Goal: Task Accomplishment & Management: Complete application form

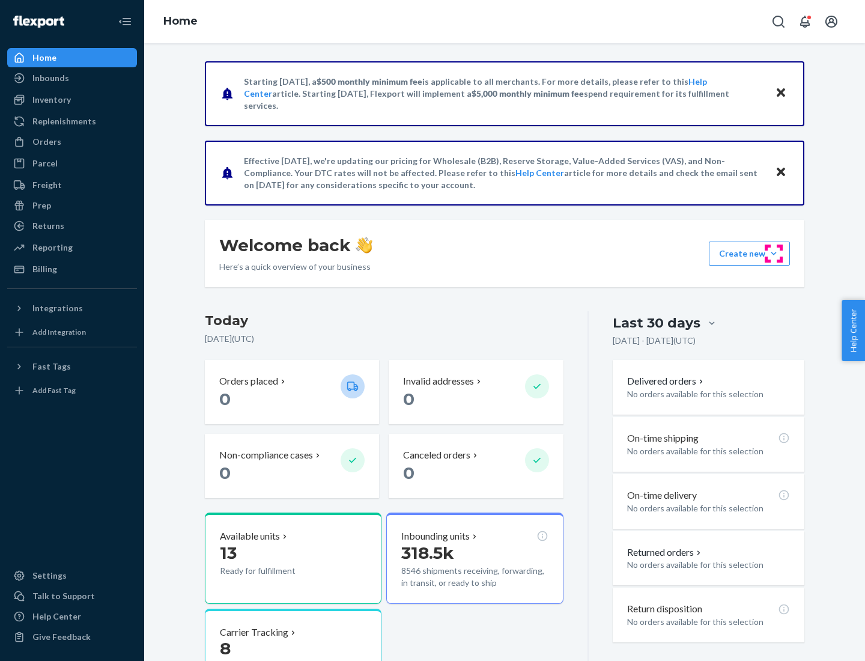
click at [774, 254] on button "Create new Create new inbound Create new order Create new product" at bounding box center [749, 253] width 81 height 24
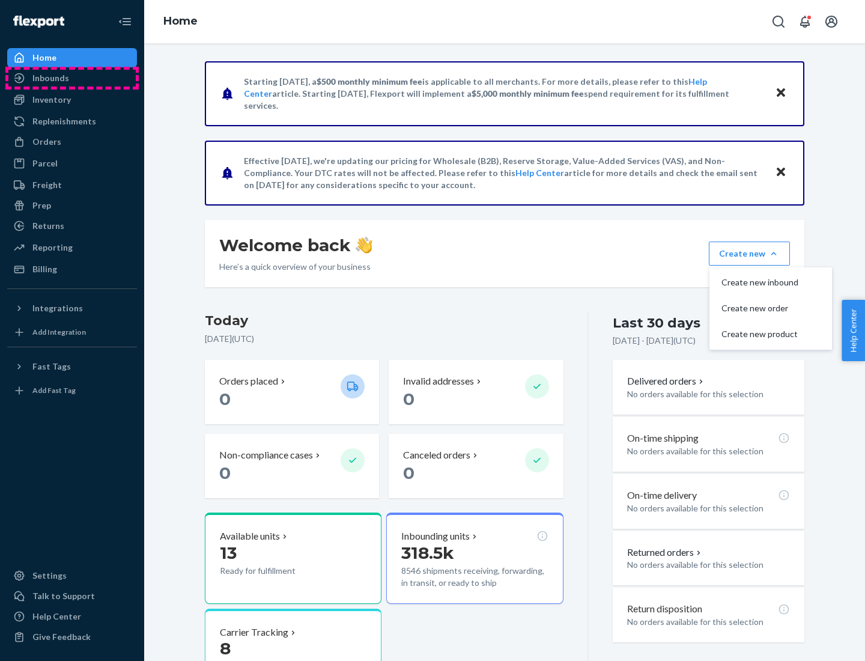
click at [72, 78] on div "Inbounds" at bounding box center [71, 78] width 127 height 17
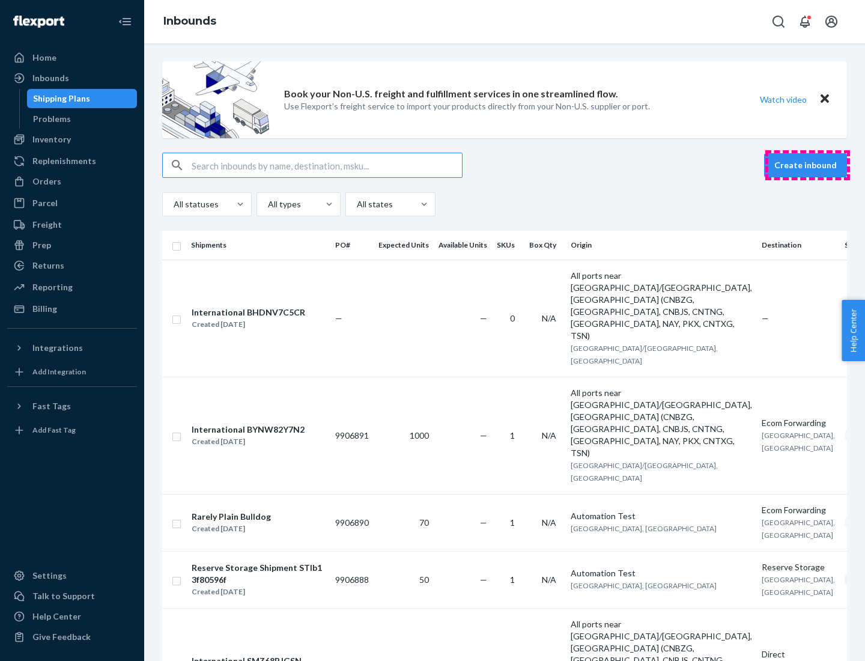
click at [807, 165] on button "Create inbound" at bounding box center [805, 165] width 83 height 24
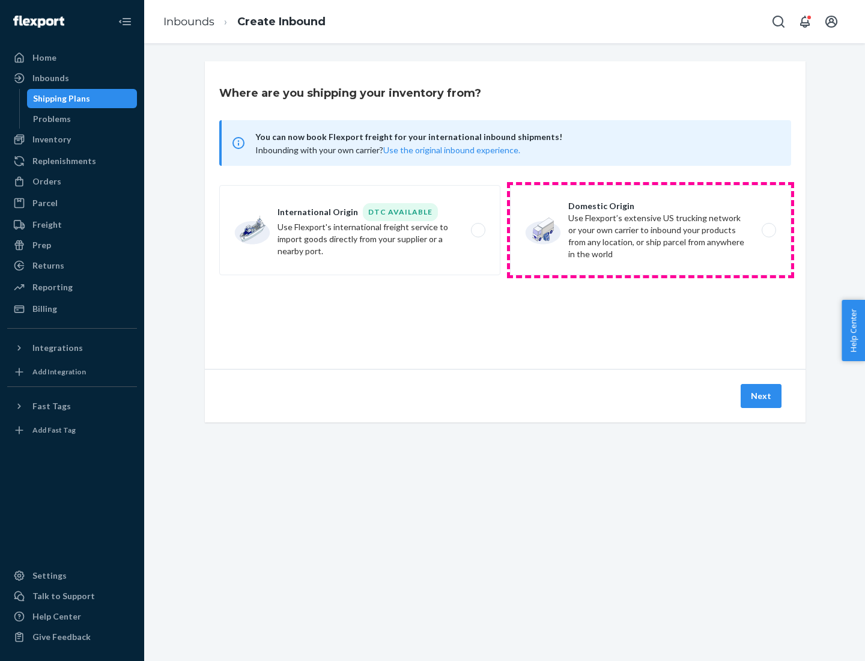
click at [651, 230] on label "Domestic Origin Use Flexport’s extensive US trucking network or your own carrie…" at bounding box center [650, 230] width 281 height 90
click at [768, 230] on input "Domestic Origin Use Flexport’s extensive US trucking network or your own carrie…" at bounding box center [772, 230] width 8 height 8
radio input "true"
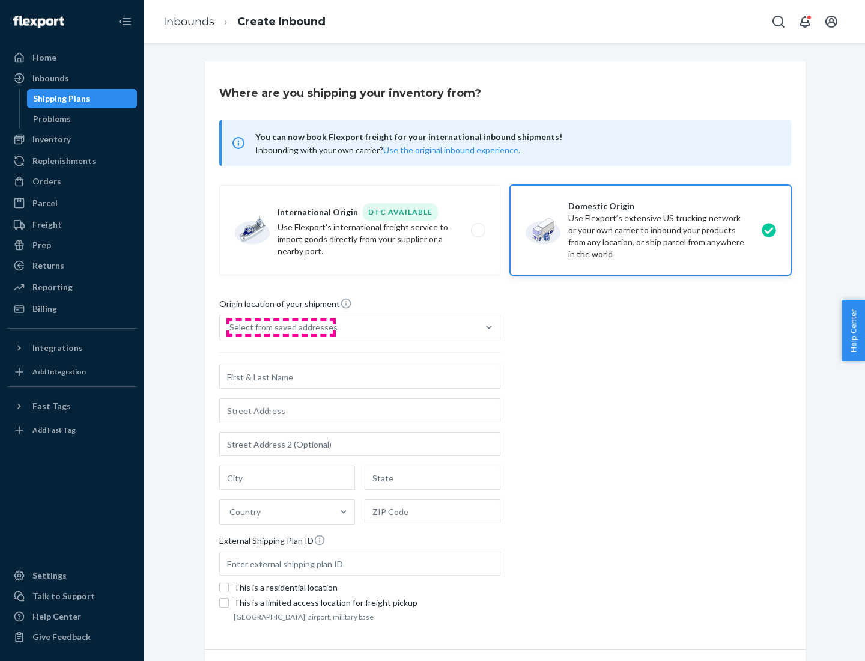
click at [281, 327] on div "Select from saved addresses" at bounding box center [283, 327] width 108 height 12
click at [231, 327] on input "Select from saved addresses" at bounding box center [229, 327] width 1 height 12
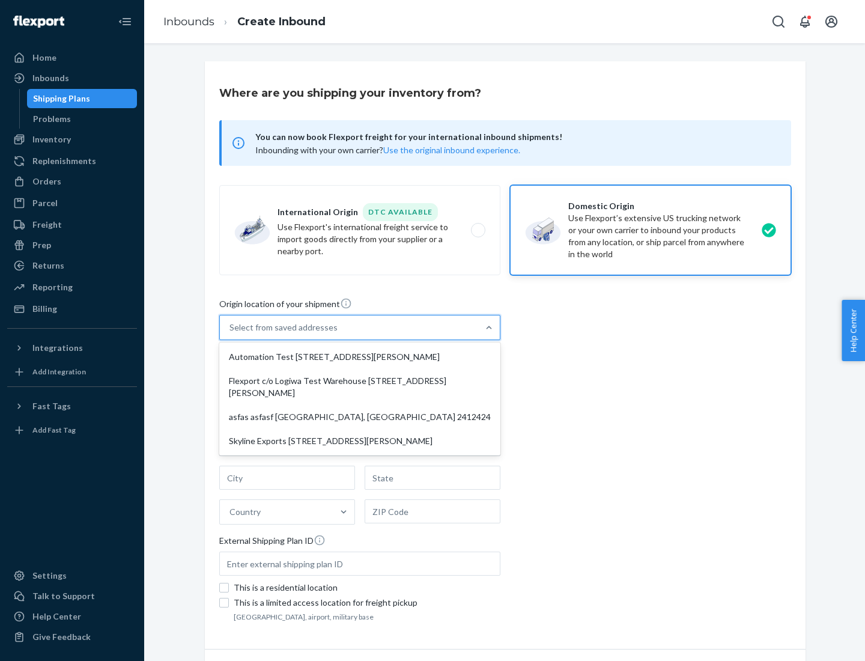
scroll to position [5, 0]
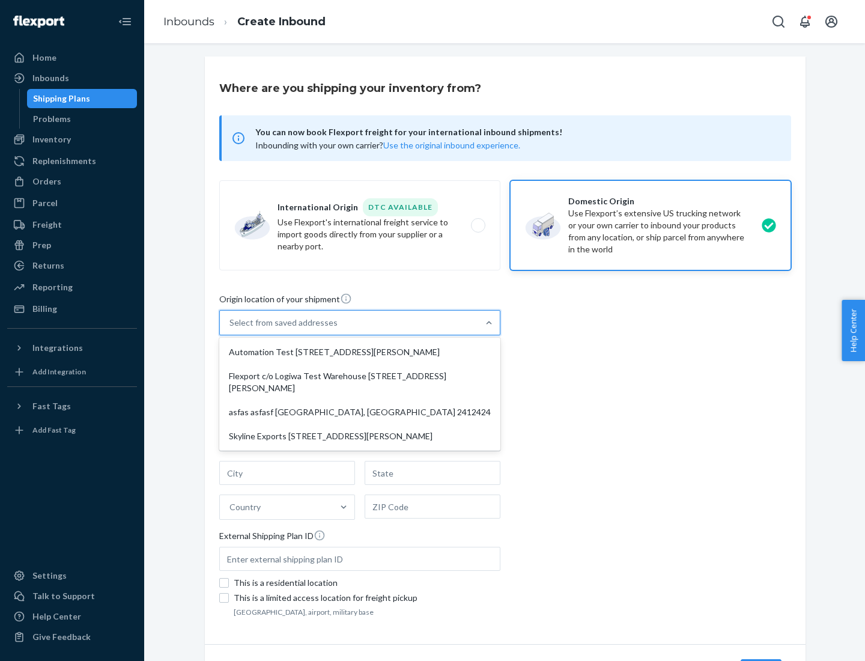
click at [360, 352] on div "Automation Test [STREET_ADDRESS][PERSON_NAME]" at bounding box center [360, 352] width 276 height 24
click at [231, 329] on input "option Automation Test [STREET_ADDRESS][PERSON_NAME] focused, 1 of 4. 4 results…" at bounding box center [229, 323] width 1 height 12
type input "Automation Test"
type input "9th Floor"
type input "[GEOGRAPHIC_DATA]"
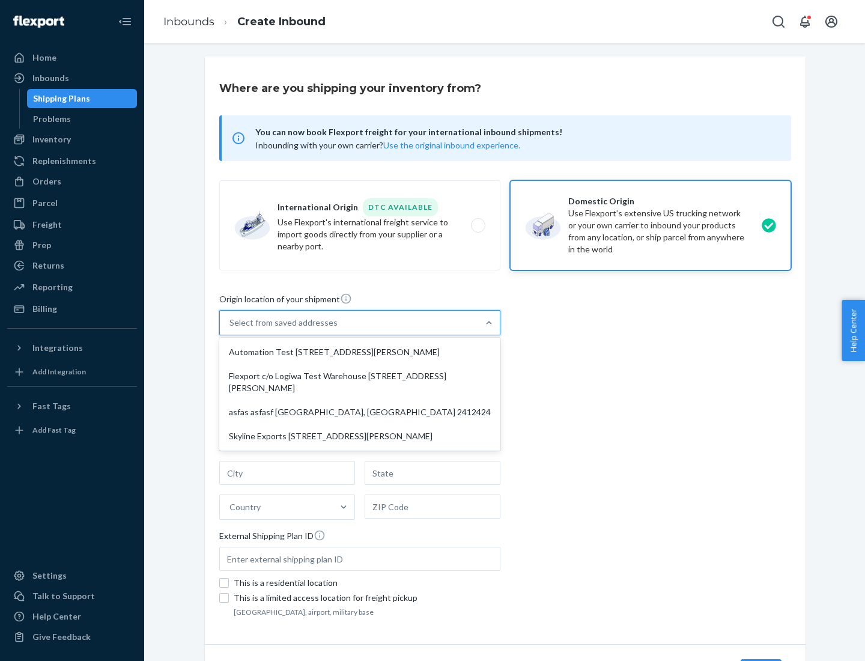
type input "CA"
type input "94104"
type input "[STREET_ADDRESS][PERSON_NAME]"
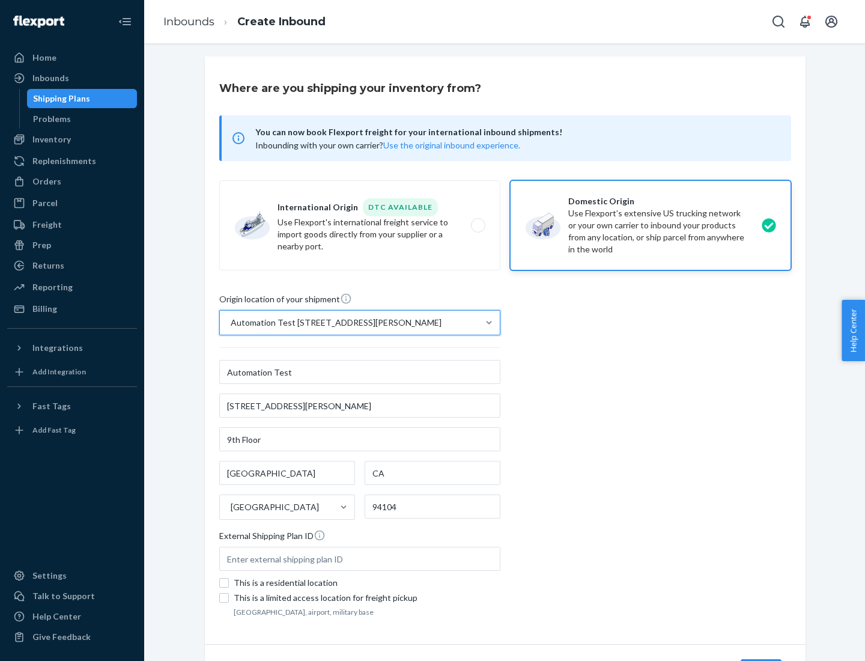
scroll to position [70, 0]
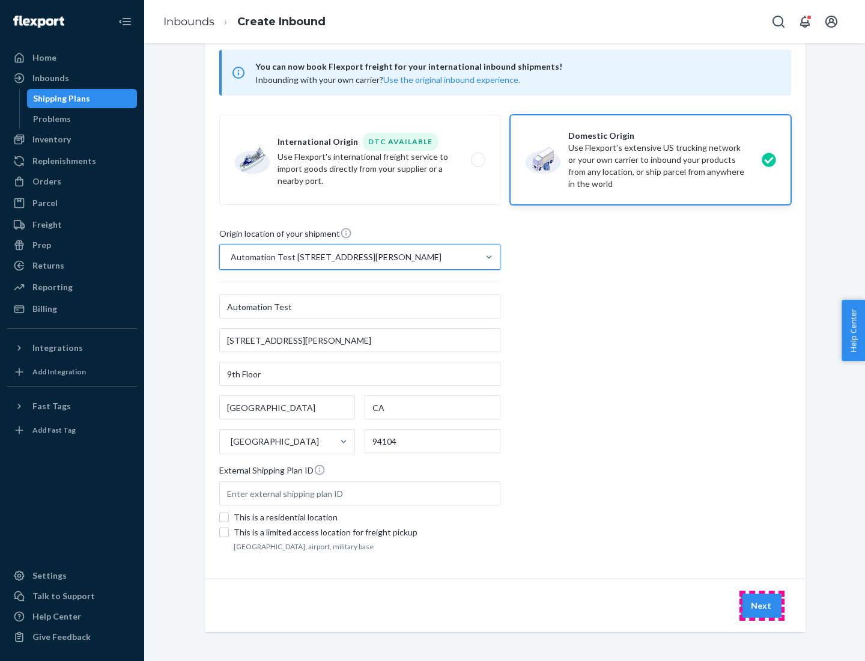
click at [762, 606] on button "Next" at bounding box center [761, 606] width 41 height 24
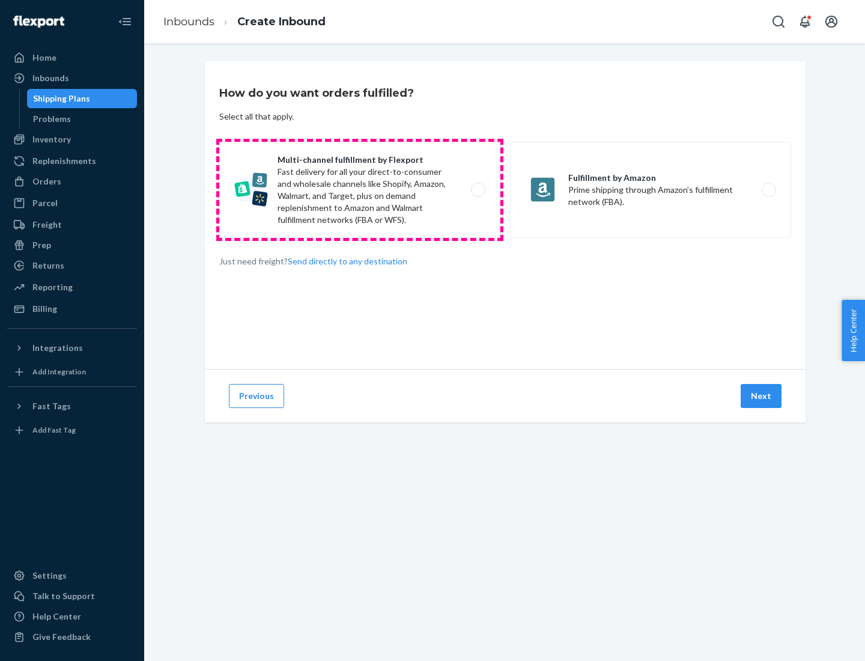
click at [360, 190] on label "Multi-channel fulfillment by Flexport Fast delivery for all your direct-to-cons…" at bounding box center [359, 190] width 281 height 96
click at [478, 190] on input "Multi-channel fulfillment by Flexport Fast delivery for all your direct-to-cons…" at bounding box center [482, 190] width 8 height 8
radio input "true"
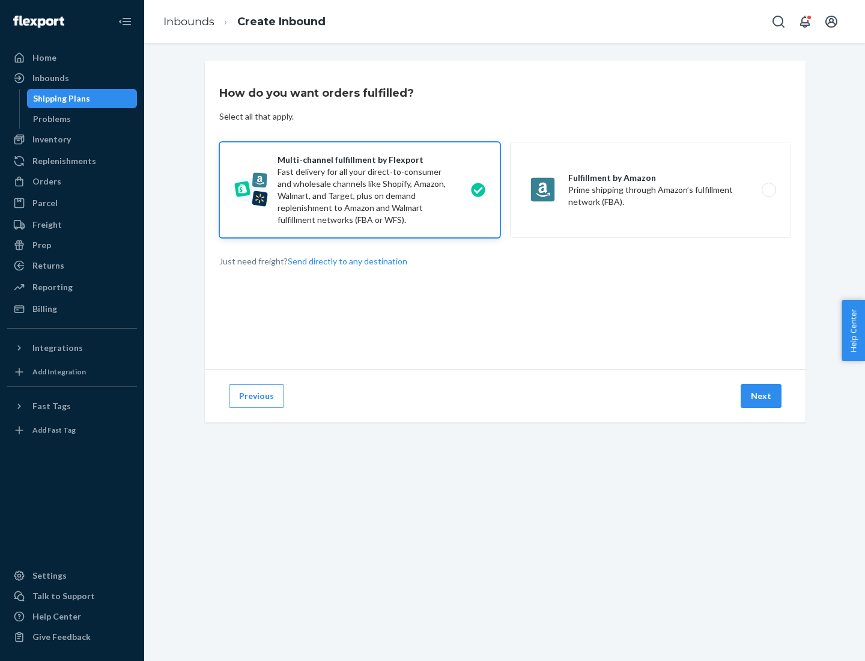
click at [762, 396] on button "Next" at bounding box center [761, 396] width 41 height 24
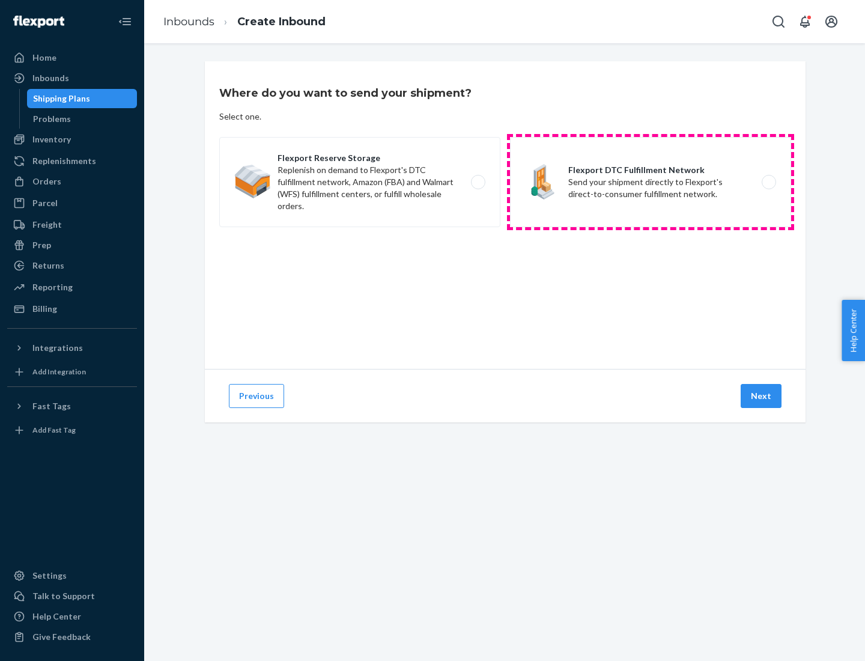
click at [651, 182] on label "Flexport DTC Fulfillment Network Send your shipment directly to Flexport's dire…" at bounding box center [650, 182] width 281 height 90
click at [768, 182] on input "Flexport DTC Fulfillment Network Send your shipment directly to Flexport's dire…" at bounding box center [772, 182] width 8 height 8
radio input "true"
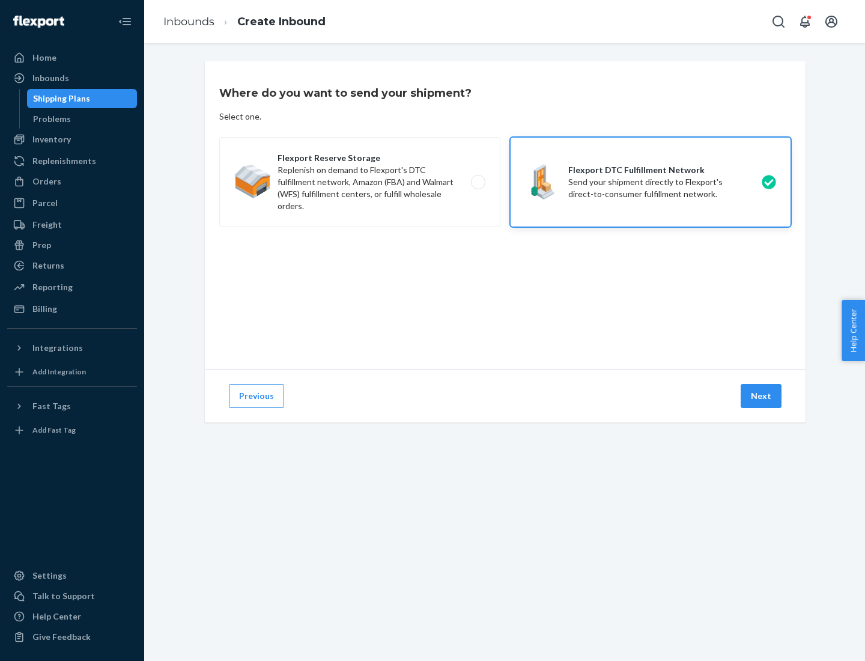
click at [762, 396] on button "Next" at bounding box center [761, 396] width 41 height 24
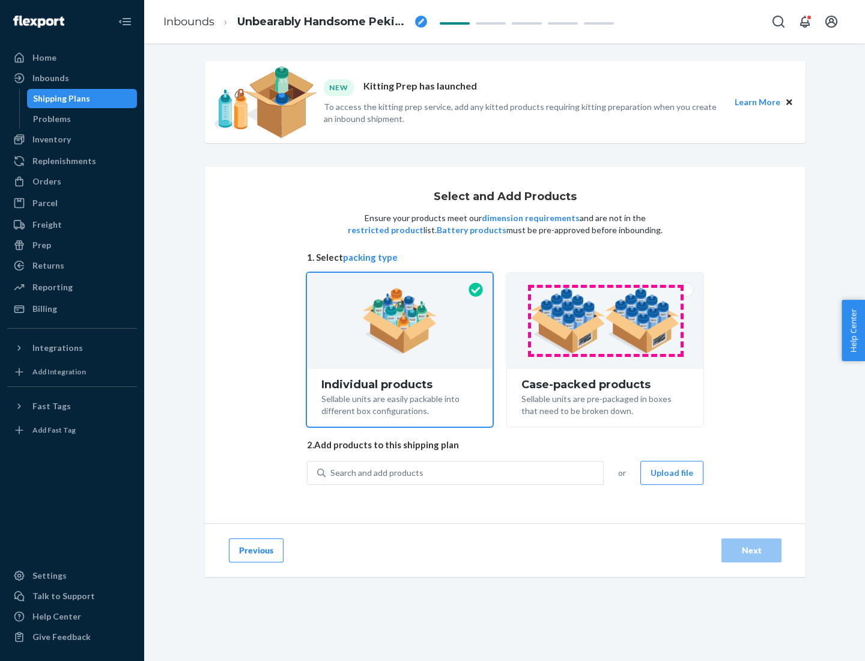
click at [606, 321] on img at bounding box center [605, 321] width 150 height 66
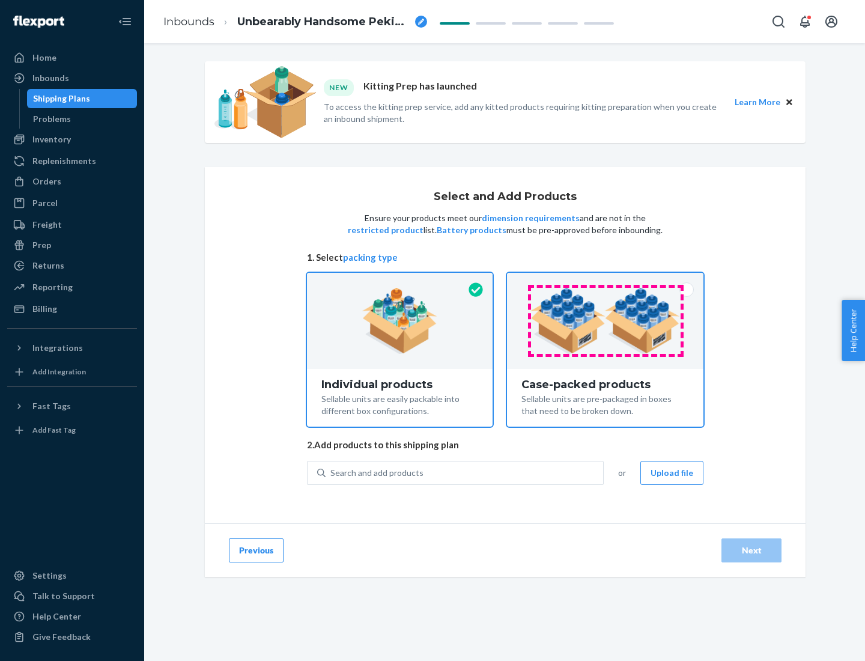
click at [606, 281] on input "Case-packed products Sellable units are pre-packaged in boxes that need to be b…" at bounding box center [605, 277] width 8 height 8
radio input "true"
radio input "false"
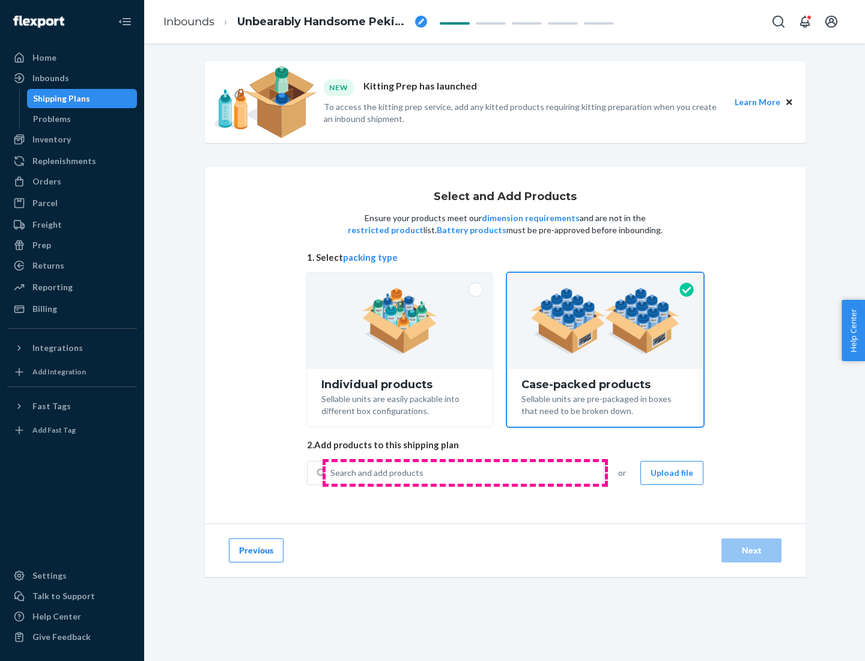
click at [465, 472] on div "Search and add products" at bounding box center [465, 473] width 278 height 22
click at [332, 472] on input "Search and add products" at bounding box center [330, 473] width 1 height 12
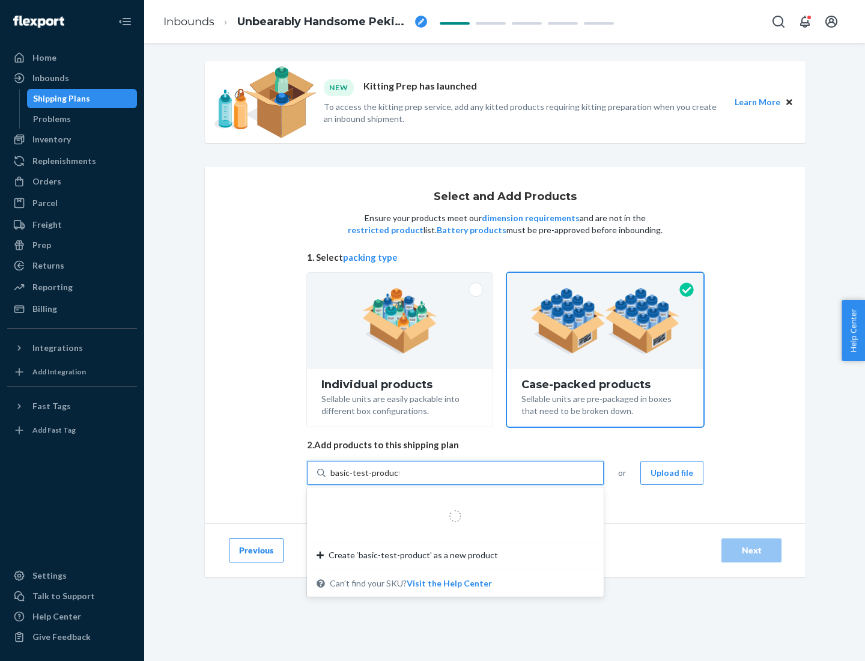
type input "basic-test-product-1"
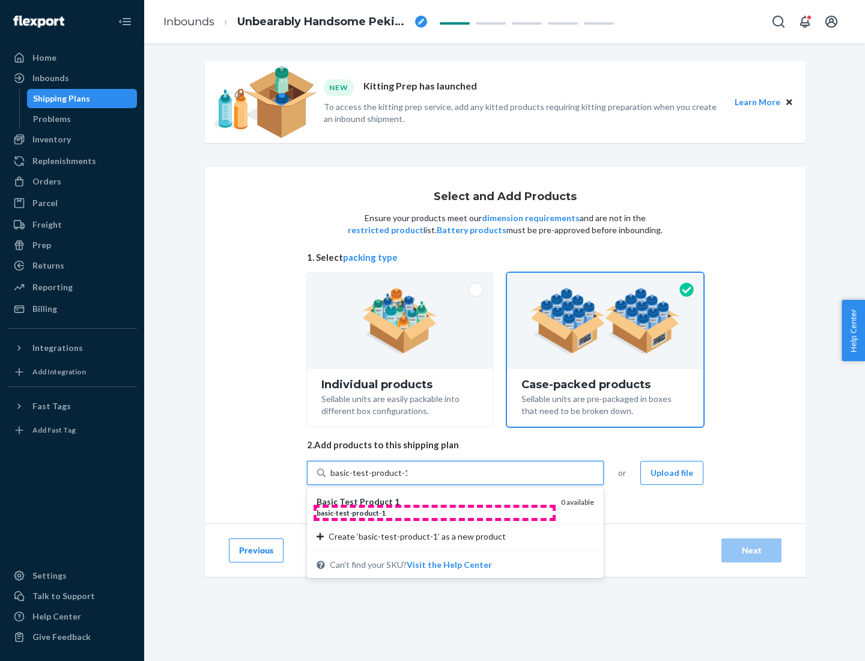
click at [434, 512] on div "basic - test - product - 1" at bounding box center [434, 513] width 235 height 10
click at [407, 479] on input "basic-test-product-1" at bounding box center [368, 473] width 77 height 12
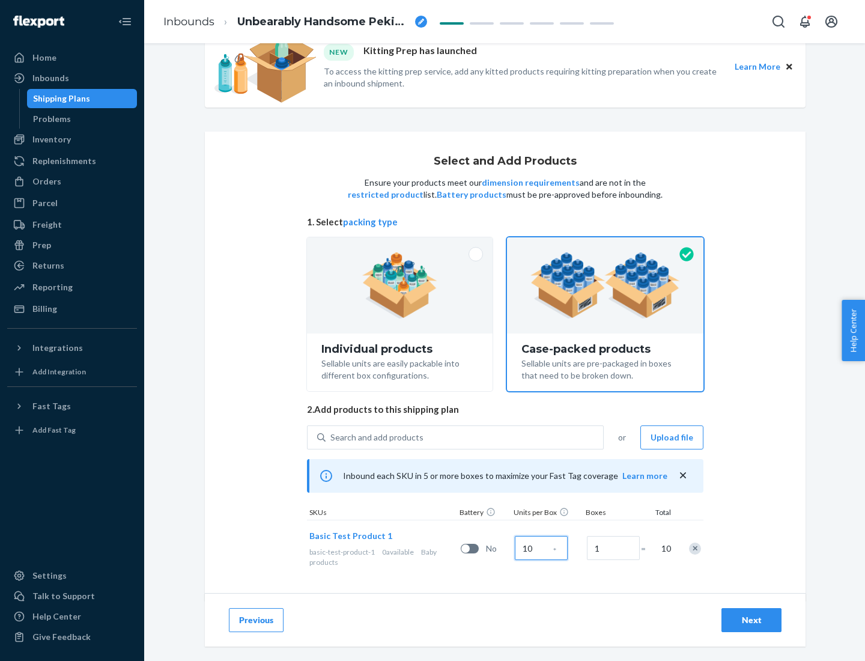
scroll to position [43, 0]
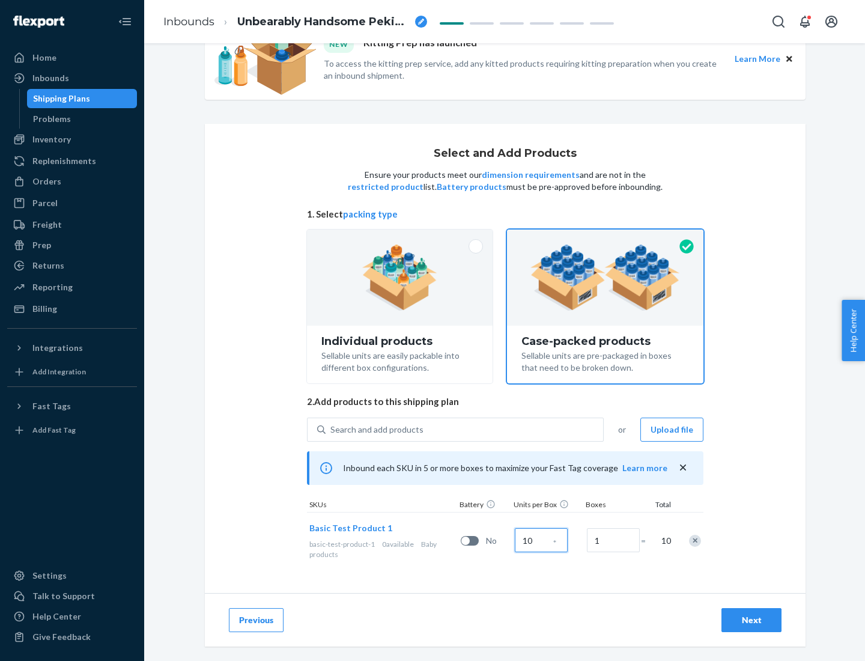
type input "10"
type input "7"
click at [751, 620] on div "Next" at bounding box center [752, 620] width 40 height 12
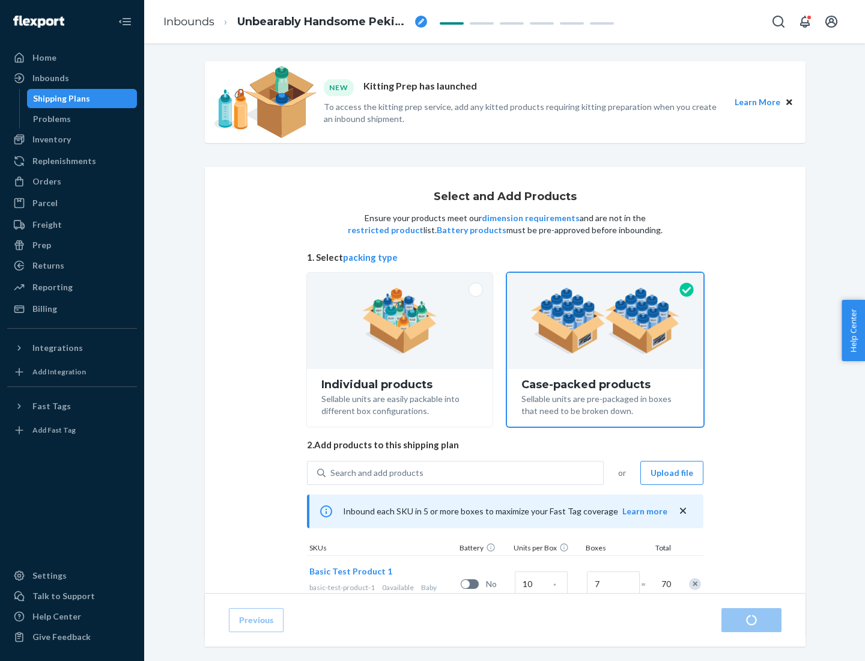
radio input "true"
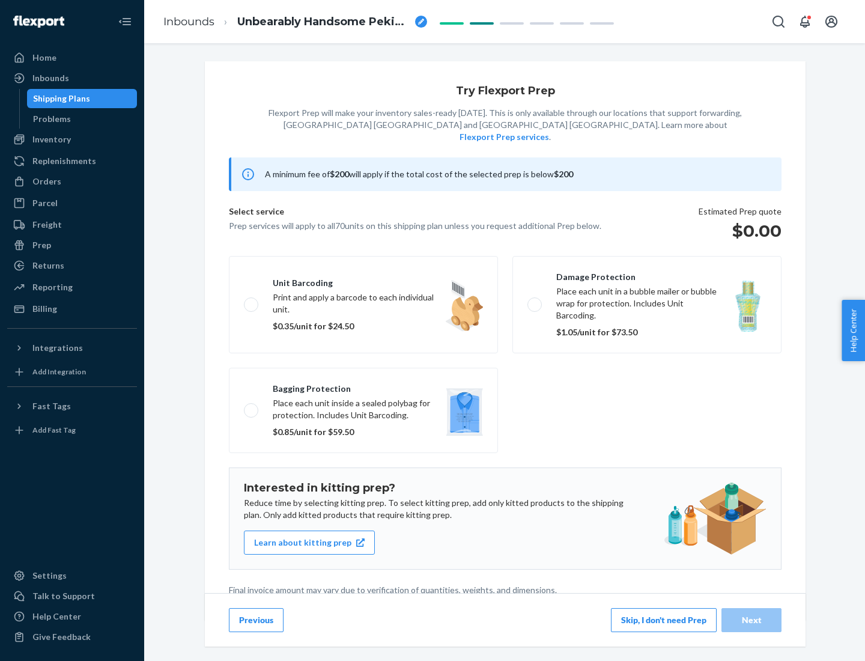
scroll to position [3, 0]
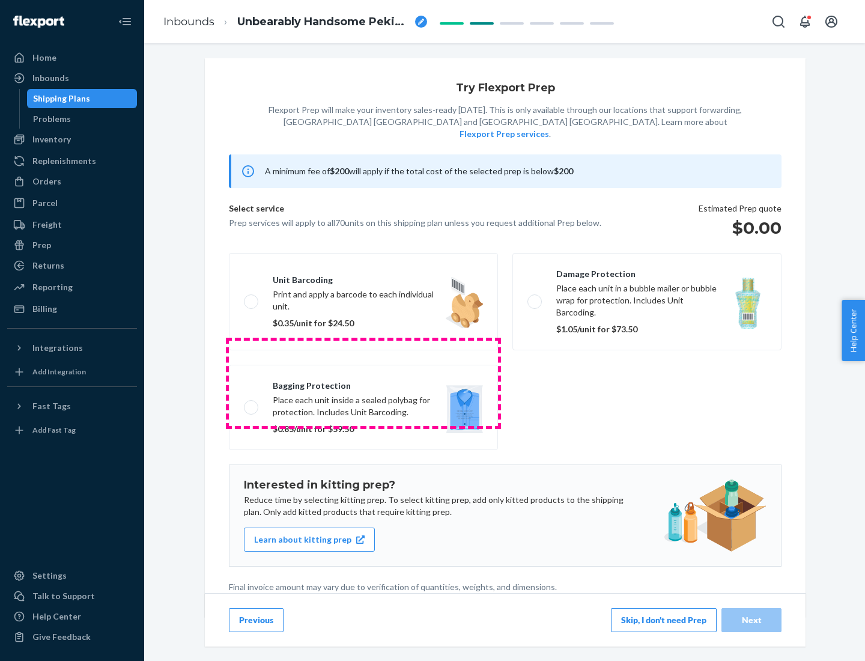
click at [363, 383] on label "Bagging protection Place each unit inside a sealed polybag for protection. Incl…" at bounding box center [363, 407] width 269 height 85
click at [252, 403] on input "Bagging protection Place each unit inside a sealed polybag for protection. Incl…" at bounding box center [248, 407] width 8 height 8
checkbox input "true"
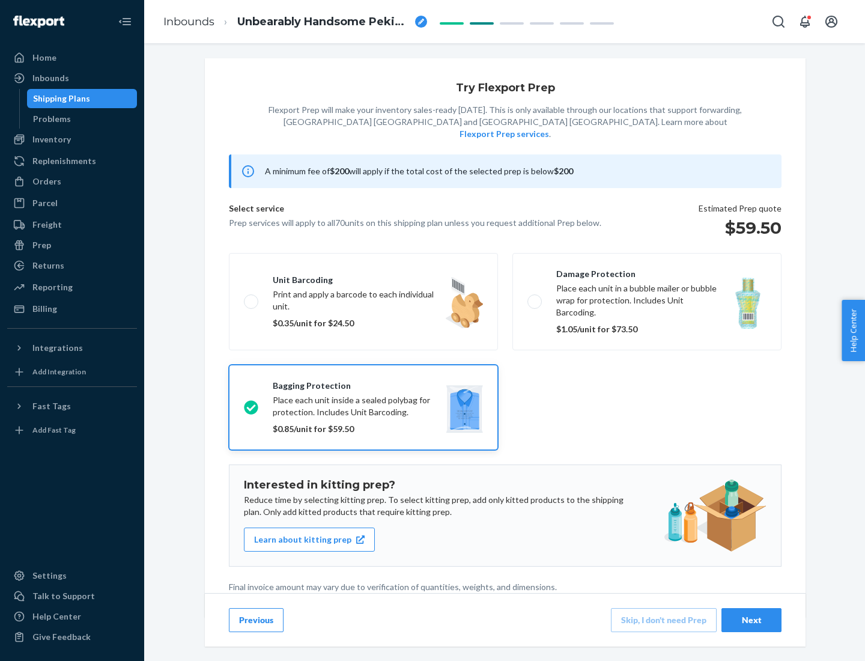
click at [751, 619] on div "Next" at bounding box center [752, 620] width 40 height 12
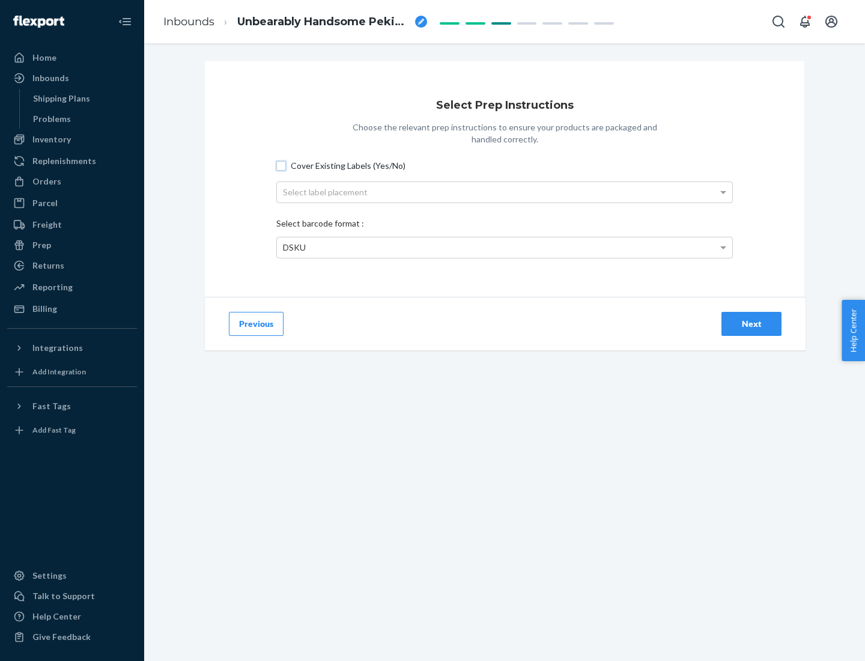
click at [281, 165] on input "Cover Existing Labels (Yes/No)" at bounding box center [281, 166] width 10 height 10
checkbox input "true"
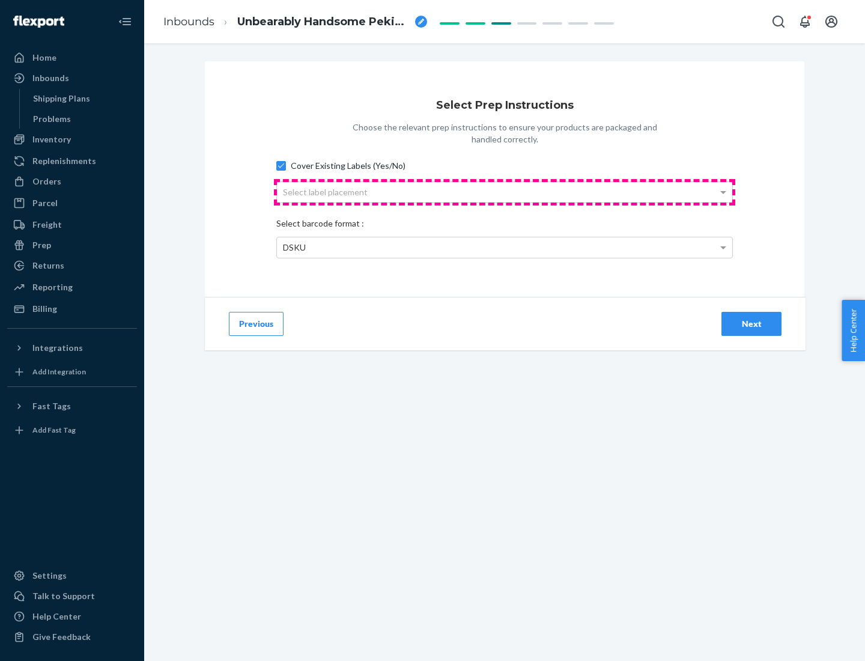
click at [505, 192] on div "Select label placement" at bounding box center [504, 192] width 455 height 20
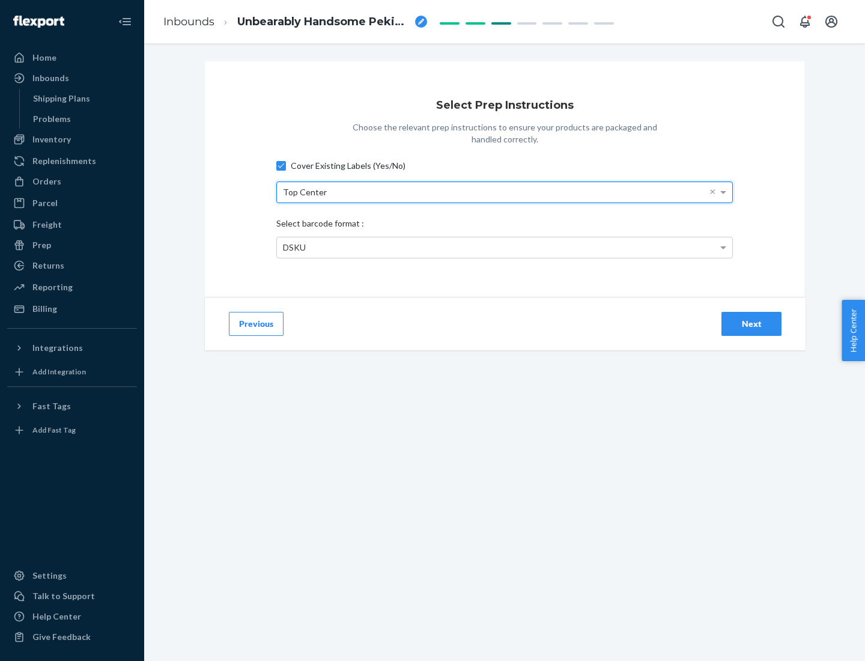
click at [505, 247] on div "DSKU" at bounding box center [504, 247] width 455 height 20
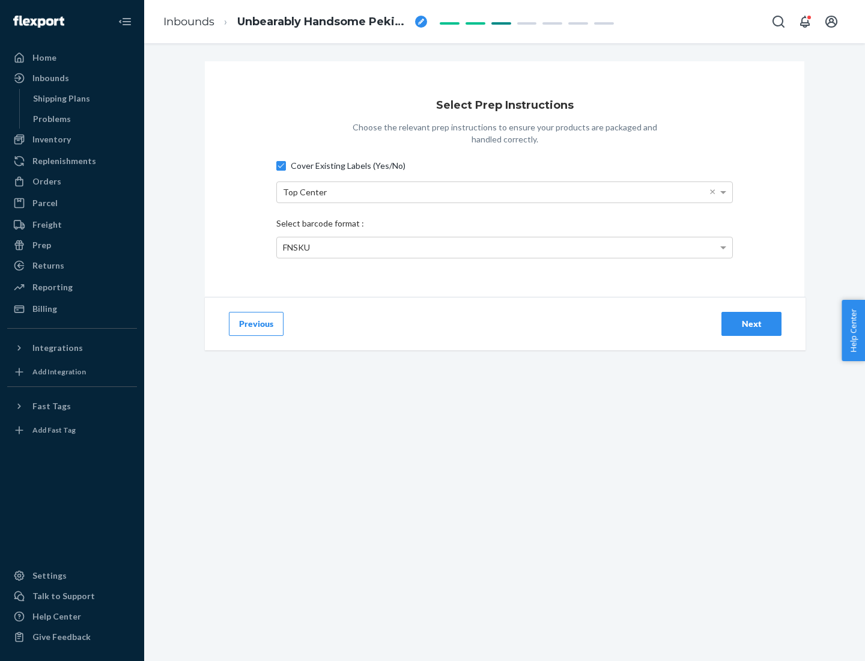
click at [751, 323] on div "Next" at bounding box center [752, 324] width 40 height 12
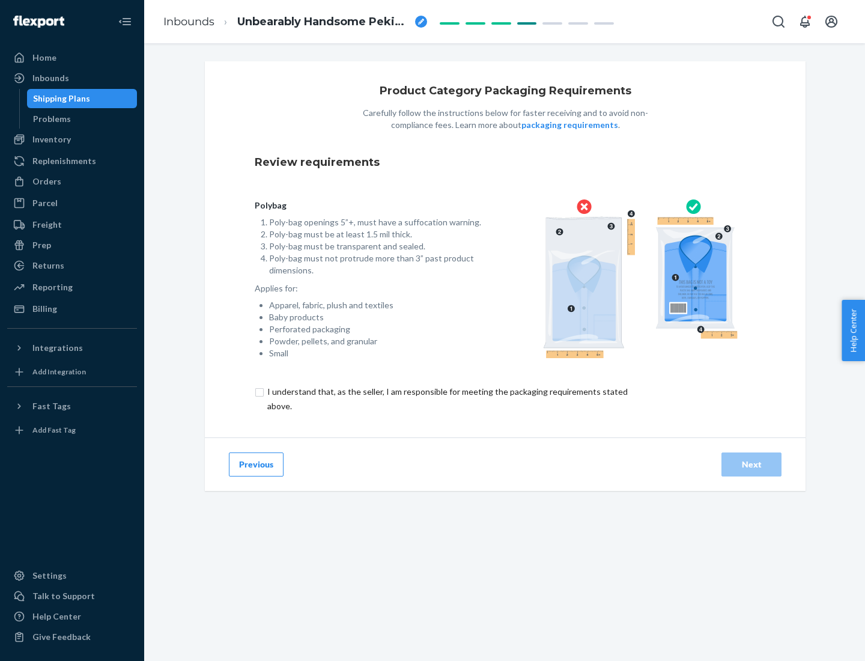
click at [446, 398] on input "checkbox" at bounding box center [454, 398] width 399 height 29
checkbox input "true"
click at [751, 464] on div "Next" at bounding box center [752, 464] width 40 height 12
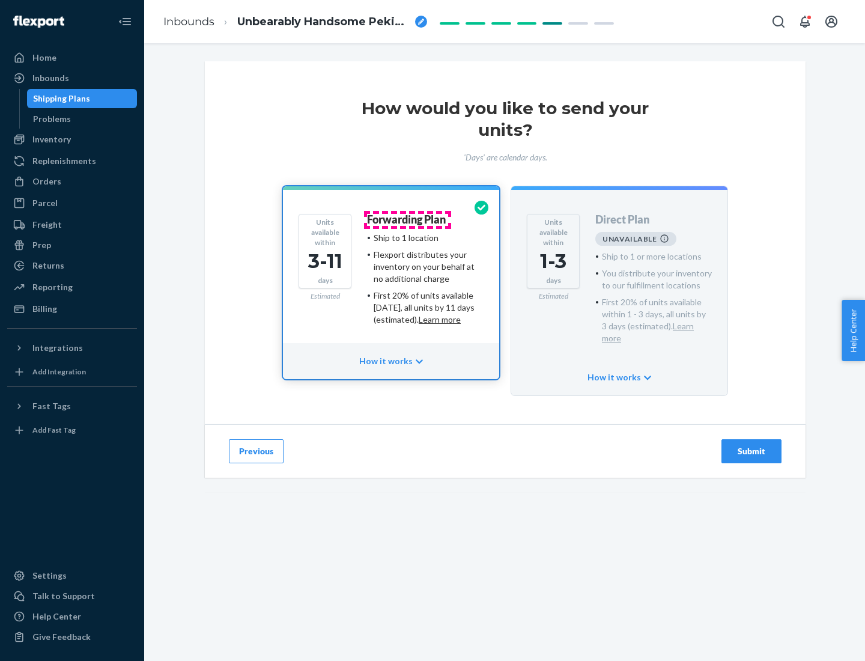
click at [407, 219] on h4 "Forwarding Plan" at bounding box center [406, 220] width 79 height 12
click at [751, 445] on div "Submit" at bounding box center [752, 451] width 40 height 12
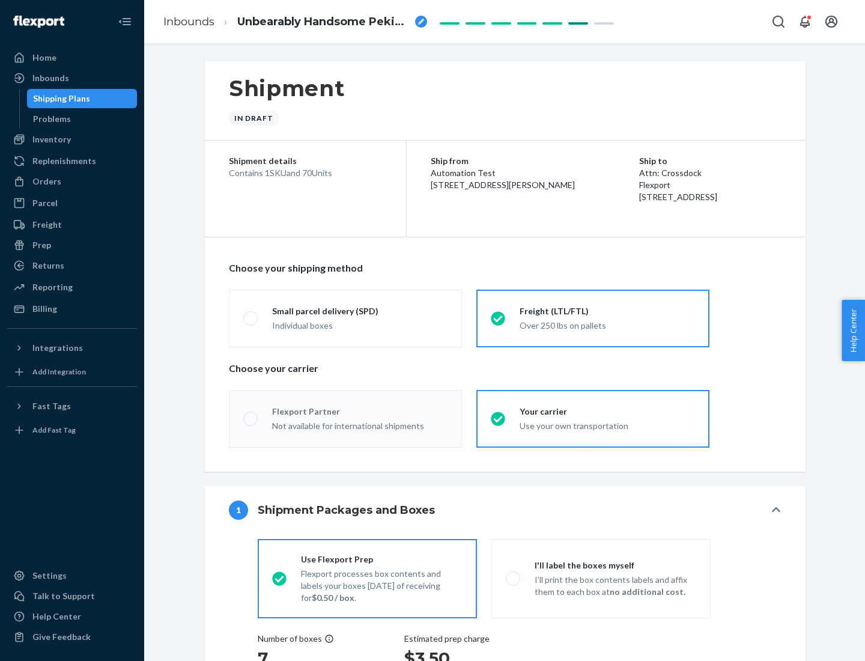
radio input "true"
radio input "false"
radio input "true"
radio input "false"
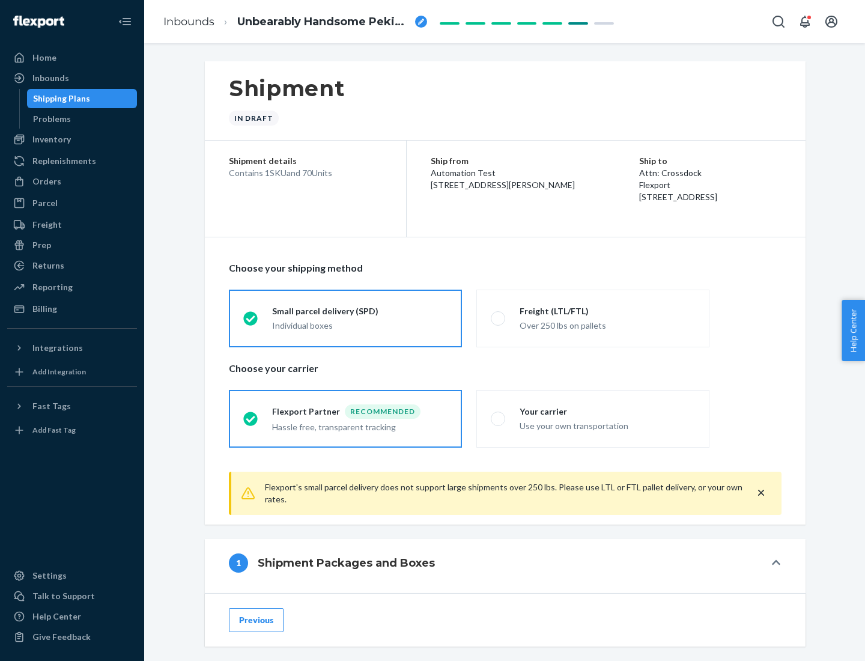
click at [593, 318] on div "Over 250 lbs on pallets" at bounding box center [607, 324] width 175 height 14
click at [499, 318] on input "Freight (LTL/FTL) Over 250 lbs on pallets" at bounding box center [495, 318] width 8 height 8
radio input "true"
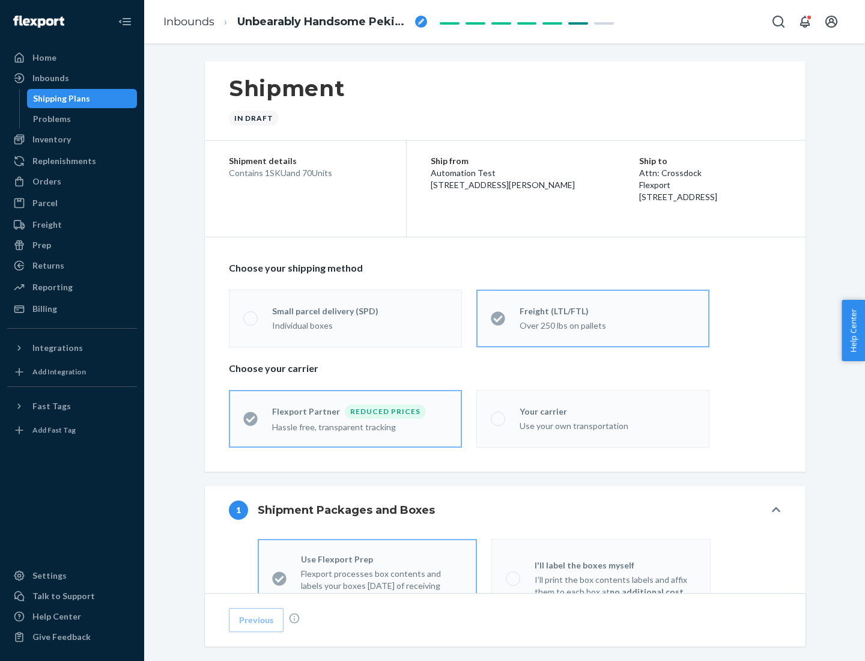
radio input "false"
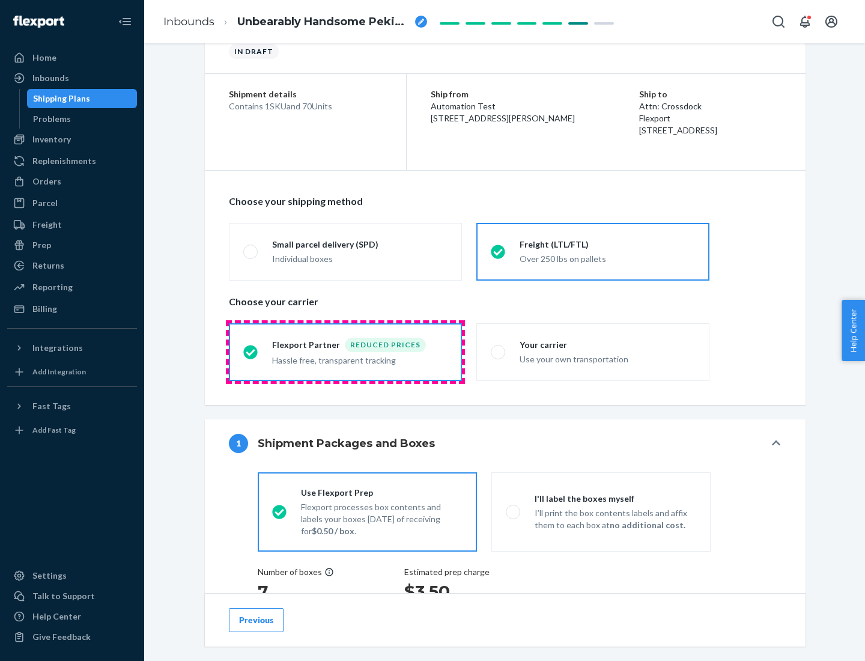
click at [345, 352] on div "Hassle free, transparent tracking" at bounding box center [359, 359] width 175 height 14
click at [251, 351] on input "Flexport Partner Reduced prices Hassle free, transparent tracking" at bounding box center [247, 352] width 8 height 8
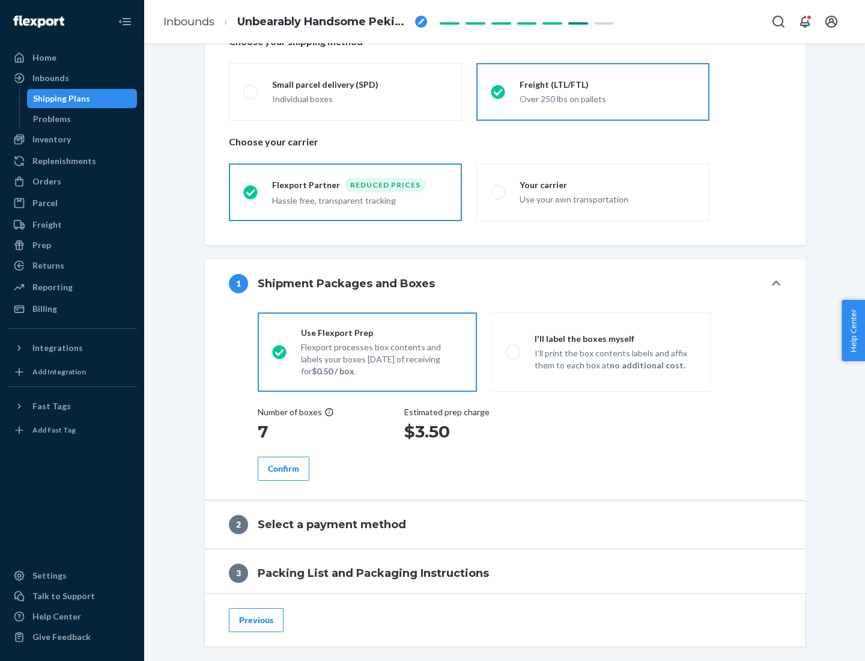
click at [601, 351] on p "I’ll print the box contents labels and affix them to each box at no additional …" at bounding box center [616, 359] width 162 height 24
click at [514, 351] on input "I'll label the boxes myself I’ll print the box contents labels and affix them t…" at bounding box center [510, 352] width 8 height 8
radio input "true"
radio input "false"
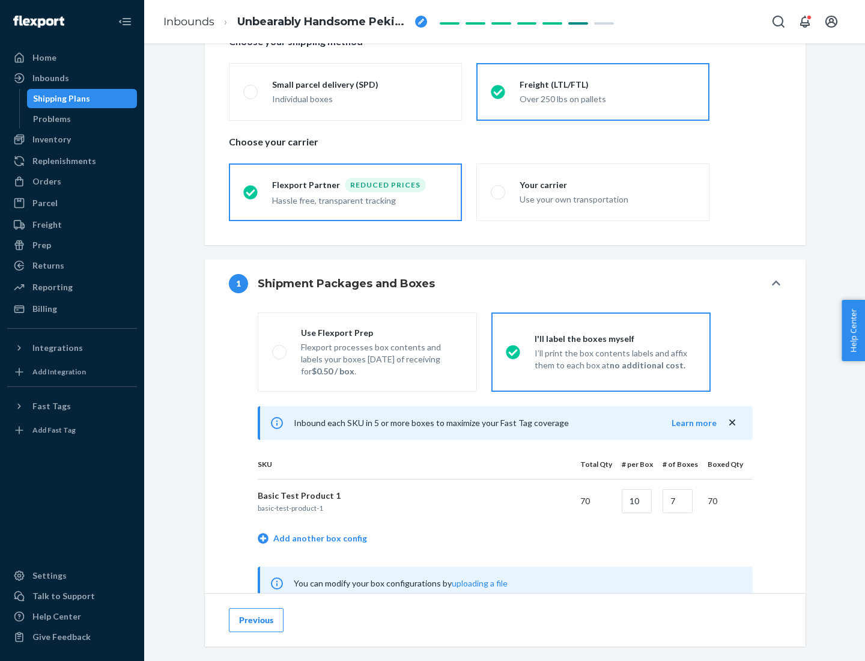
scroll to position [375, 0]
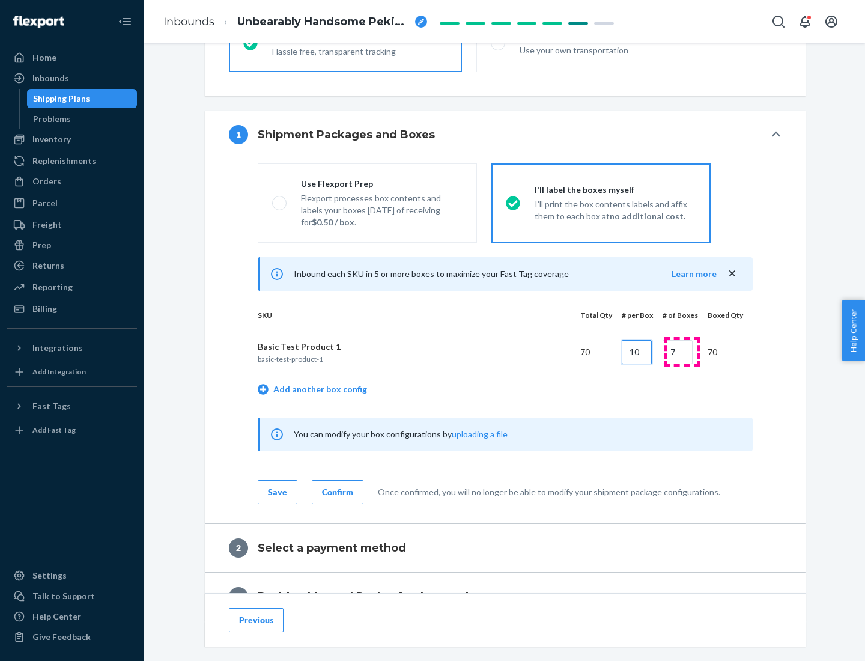
type input "10"
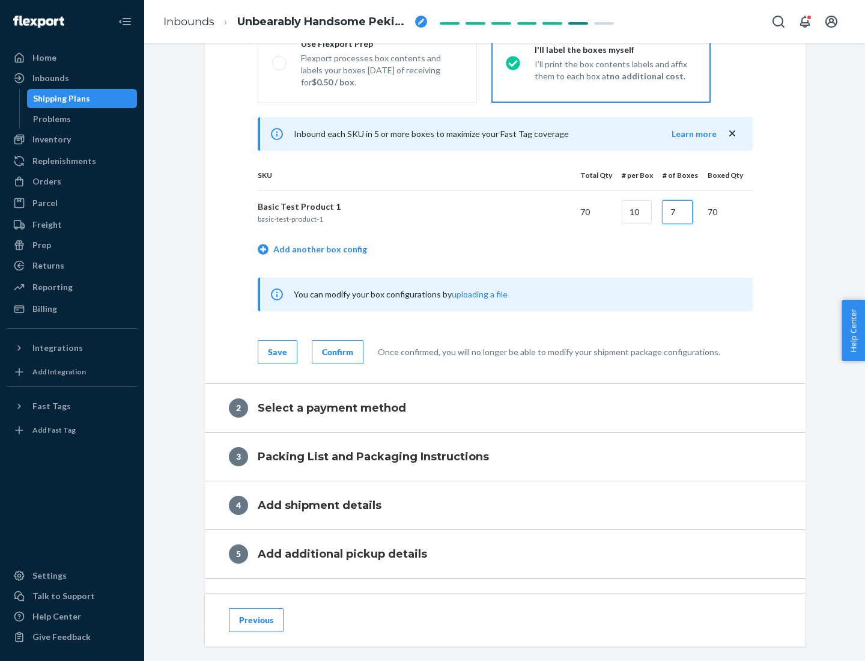
type input "7"
click at [336, 351] on div "Confirm" at bounding box center [337, 352] width 31 height 12
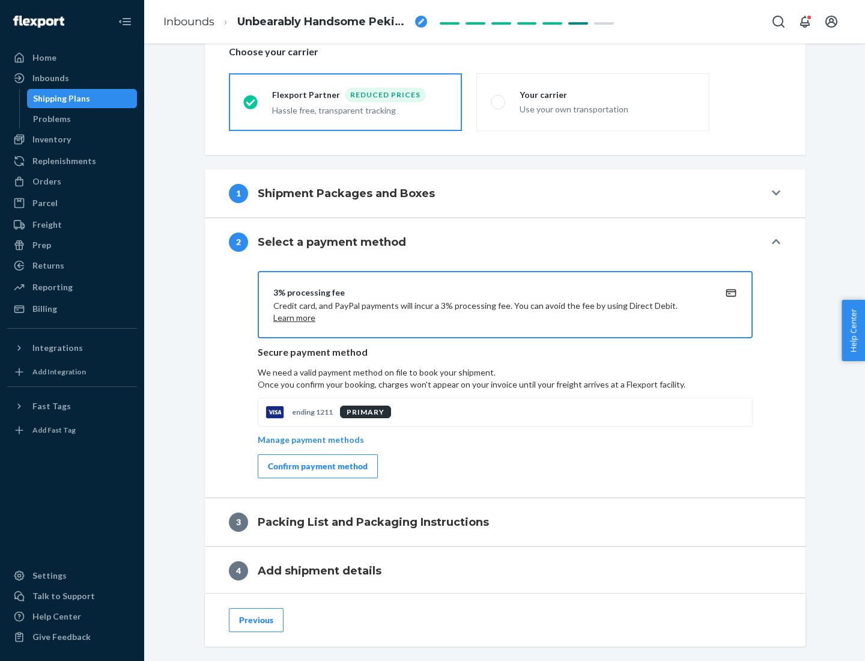
scroll to position [431, 0]
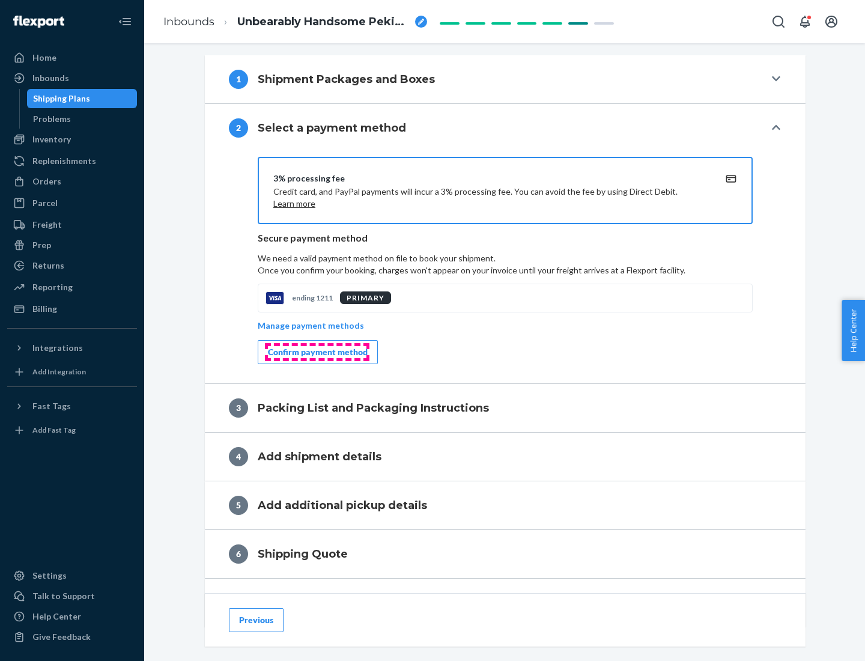
click at [317, 352] on div "Confirm payment method" at bounding box center [318, 352] width 100 height 12
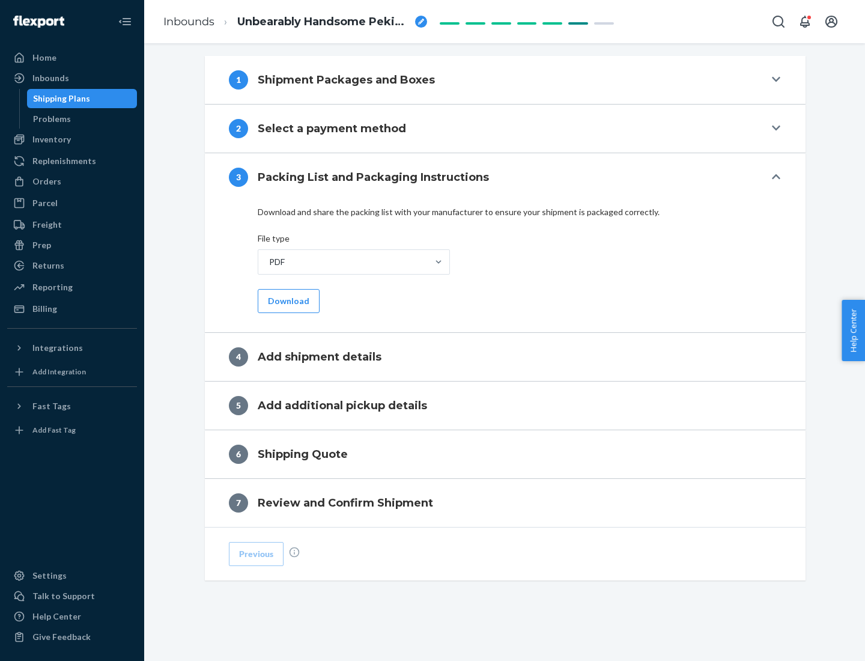
scroll to position [379, 0]
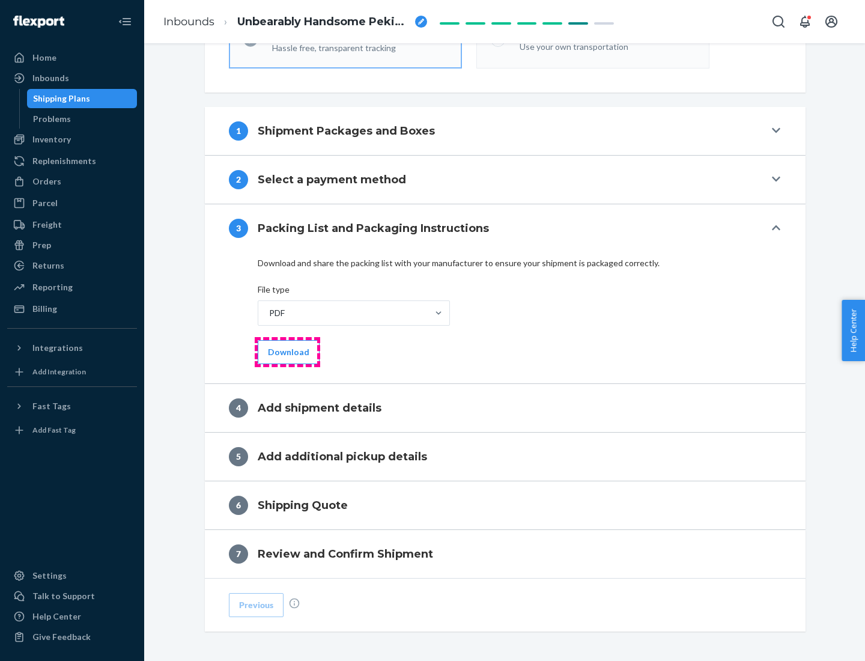
click at [287, 351] on button "Download" at bounding box center [289, 352] width 62 height 24
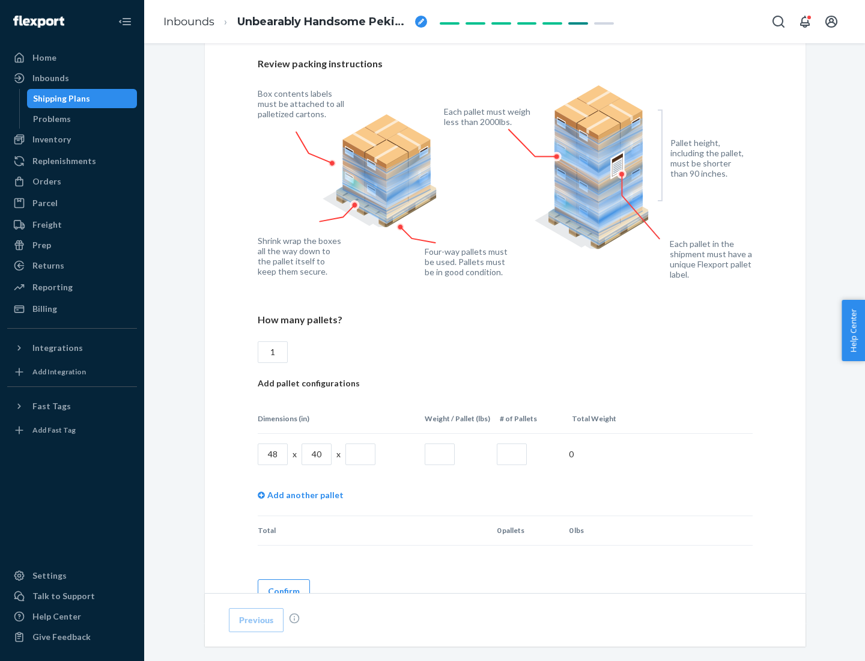
scroll to position [824, 0]
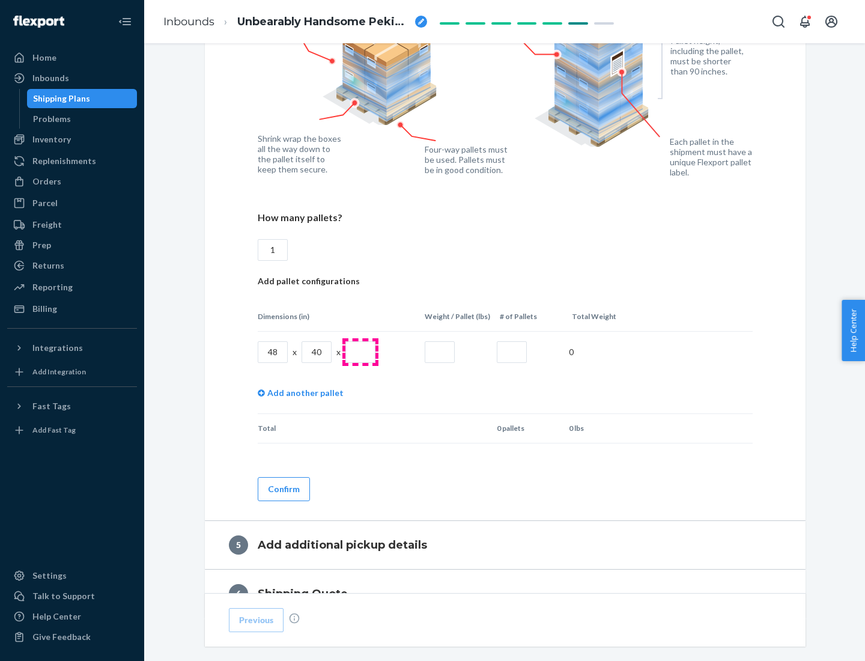
type input "1"
type input "40"
type input "200"
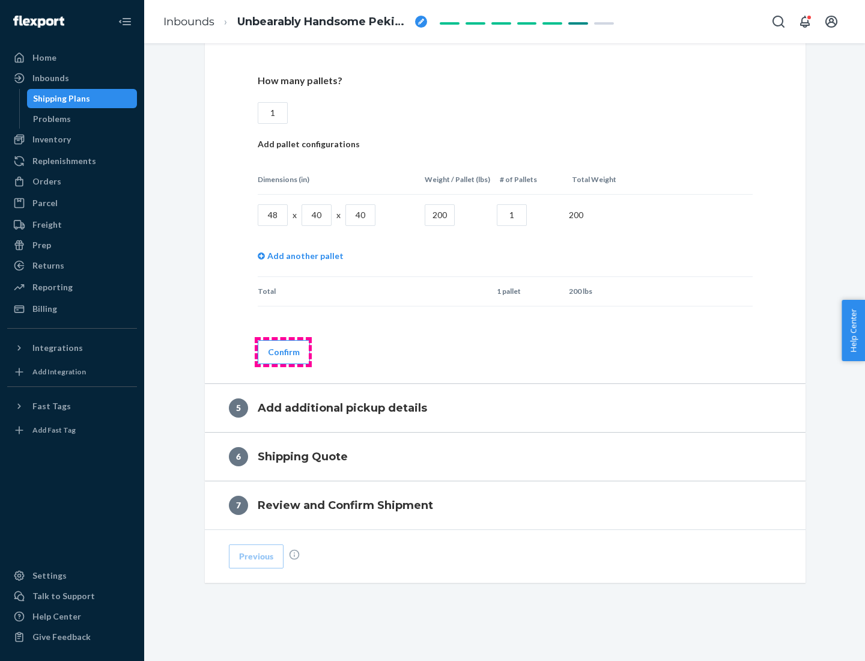
type input "1"
click at [283, 351] on button "Confirm" at bounding box center [284, 352] width 52 height 24
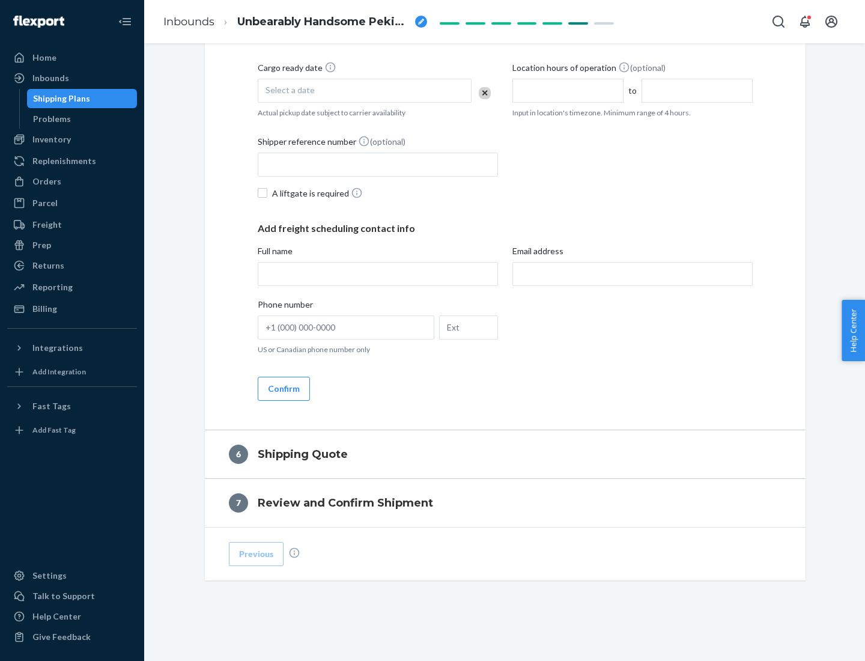
scroll to position [411, 0]
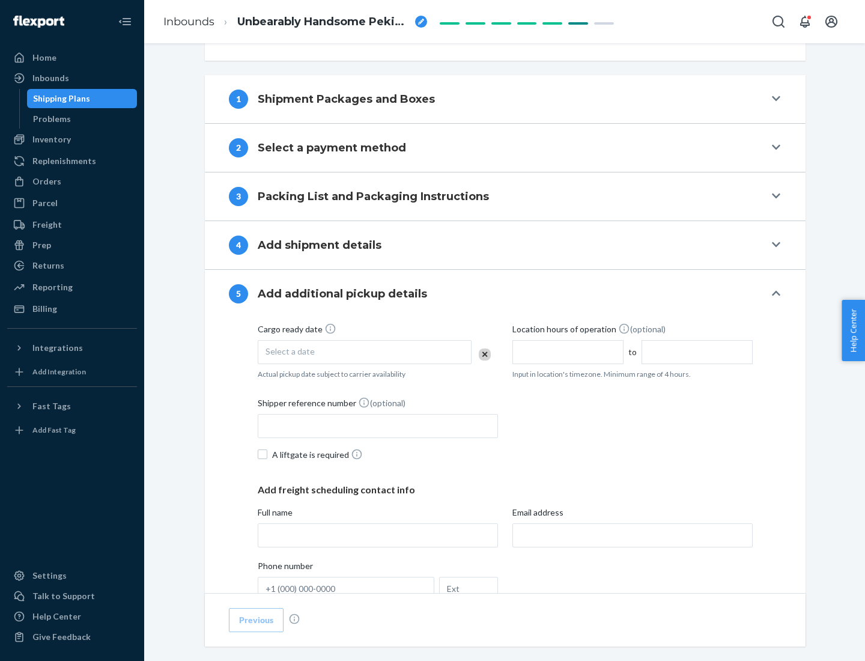
click at [365, 351] on div "Select a date" at bounding box center [365, 352] width 214 height 24
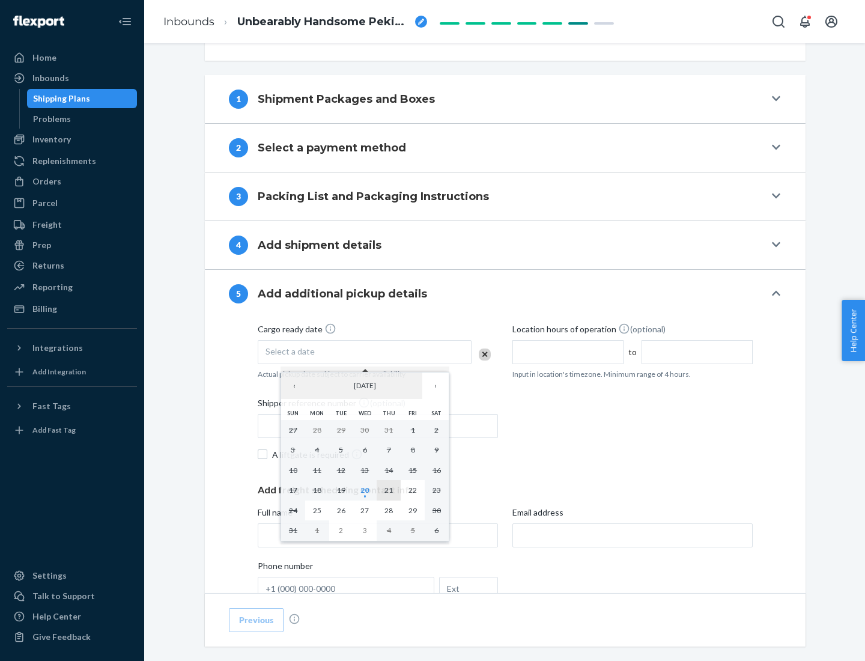
click at [389, 490] on abbr "21" at bounding box center [388, 489] width 8 height 9
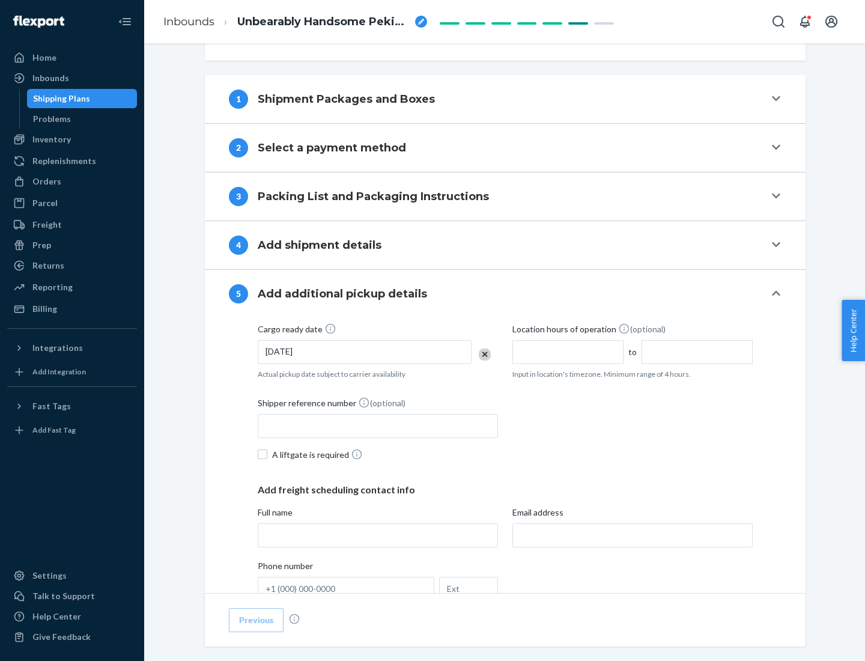
scroll to position [594, 0]
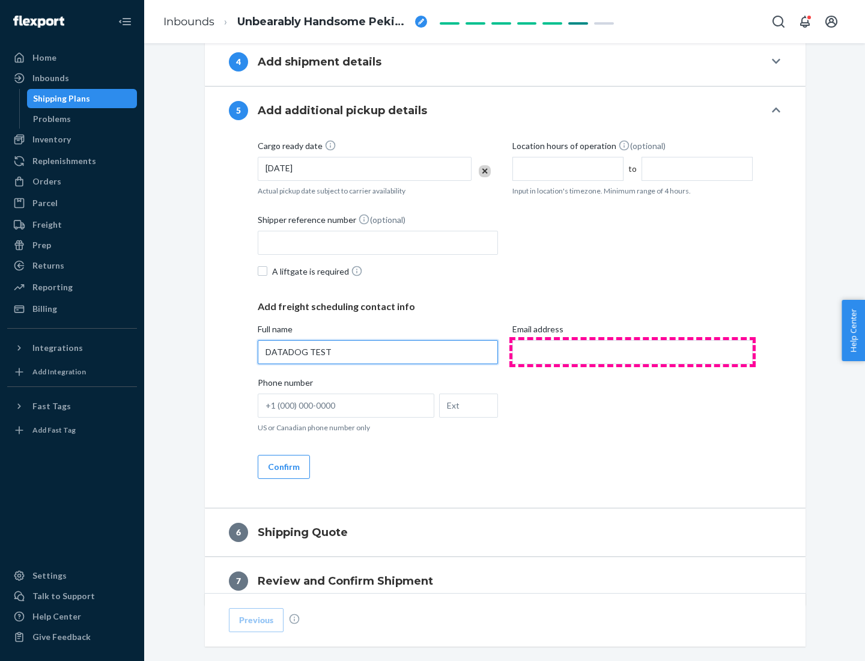
type input "DATADOG TEST"
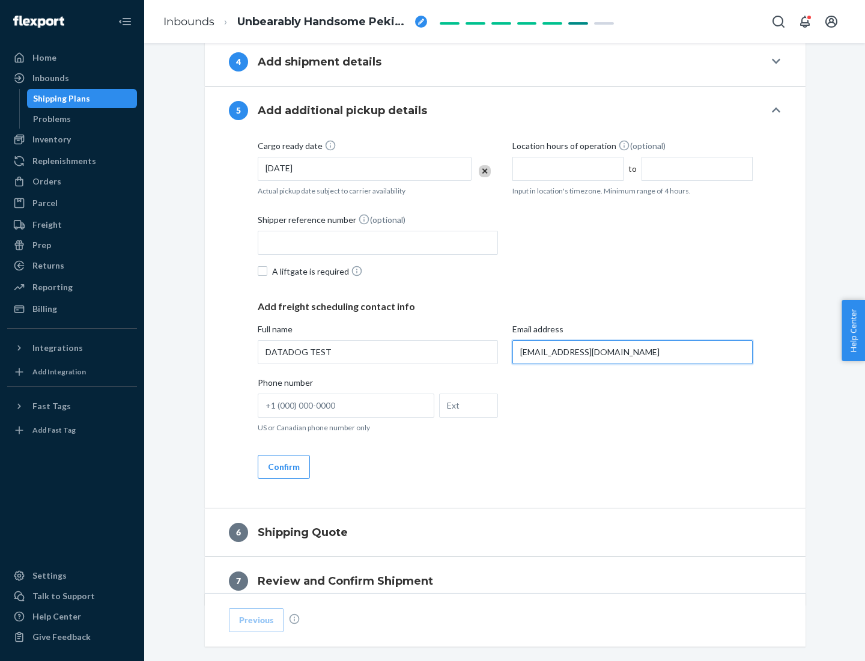
scroll to position [648, 0]
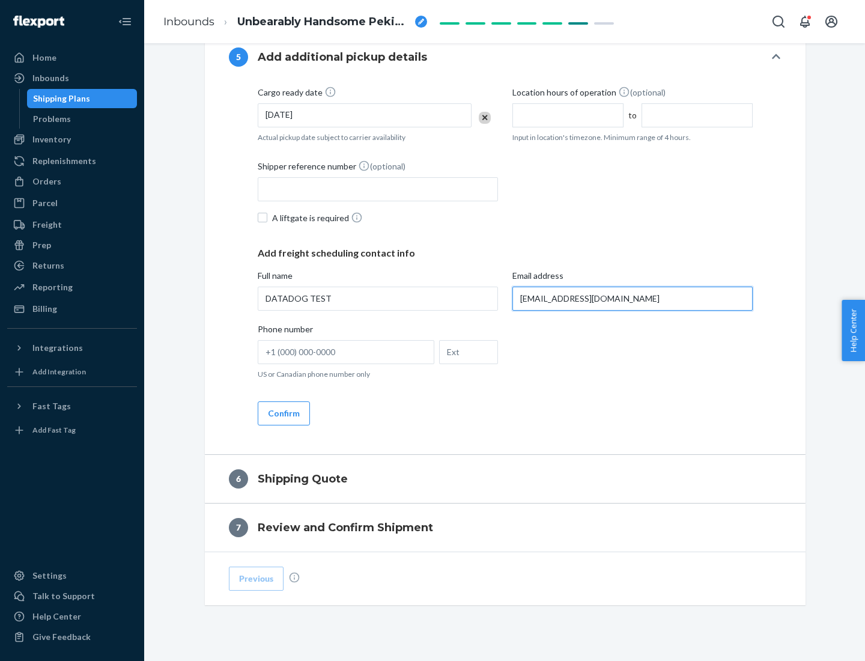
type input "[EMAIL_ADDRESS][DOMAIN_NAME]"
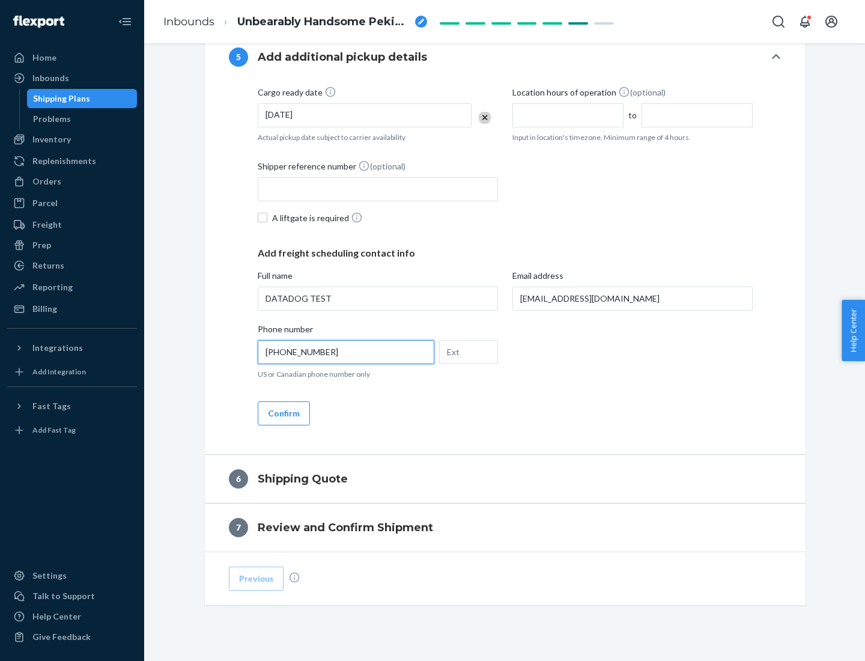
scroll to position [672, 0]
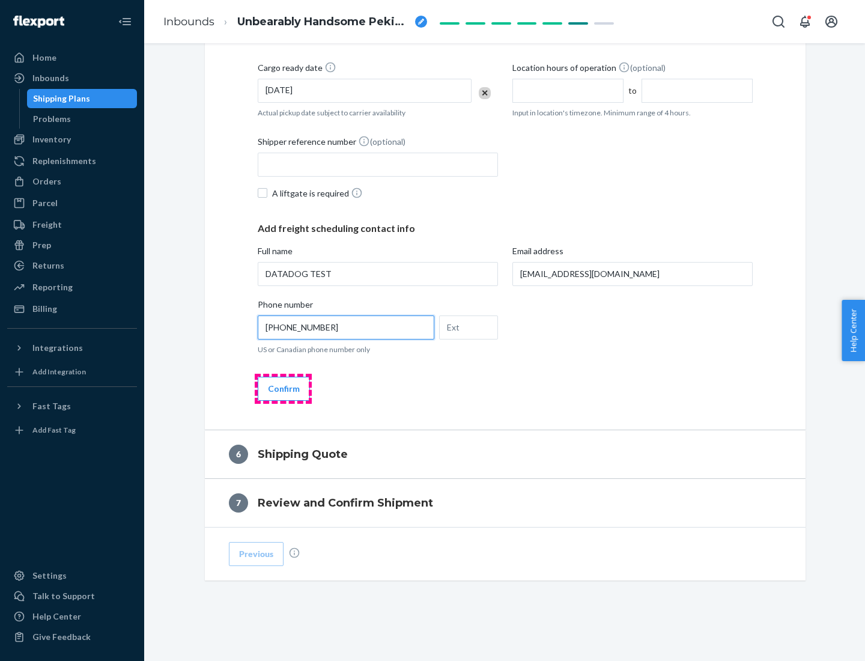
type input "[PHONE_NUMBER]"
click at [283, 388] on button "Confirm" at bounding box center [284, 389] width 52 height 24
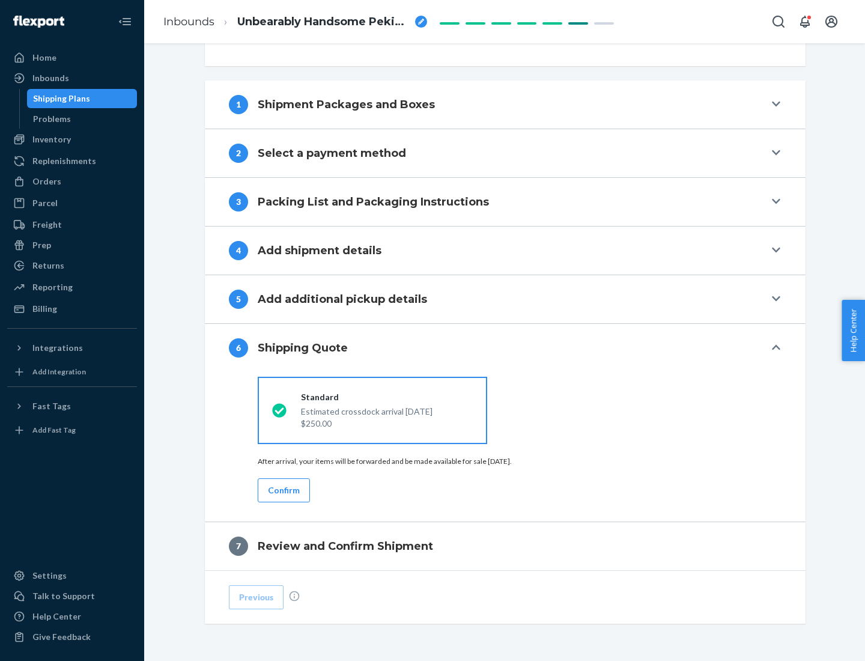
scroll to position [449, 0]
